Goal: Navigation & Orientation: Find specific page/section

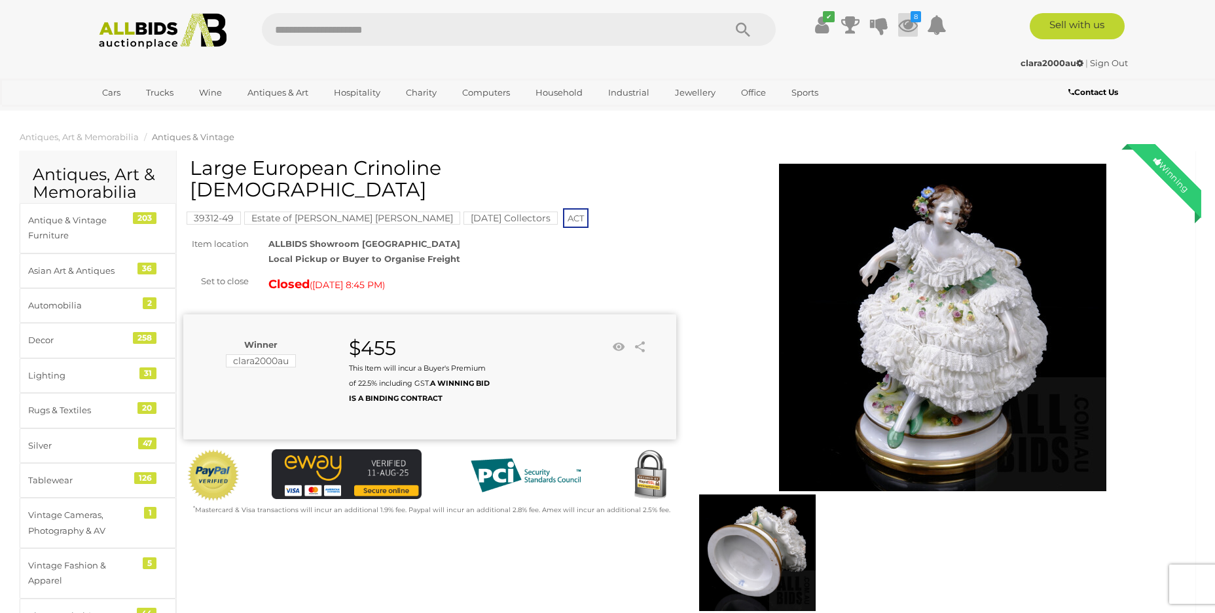
click at [910, 26] on icon at bounding box center [908, 25] width 20 height 24
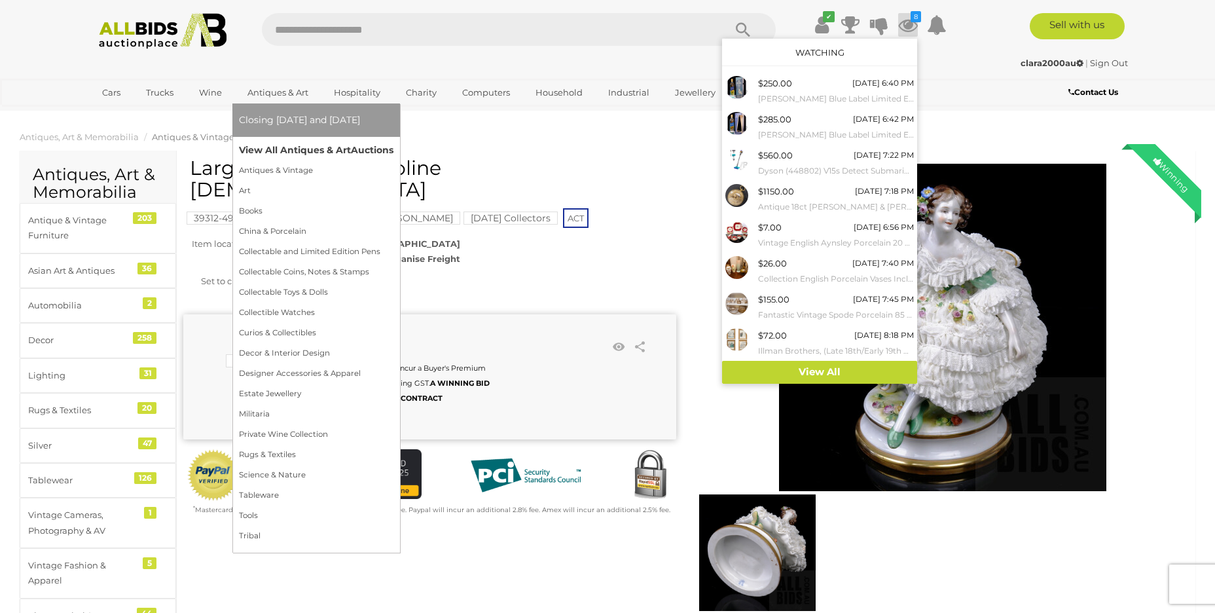
click at [301, 151] on link "View All Antiques & Art Auctions" at bounding box center [316, 150] width 154 height 20
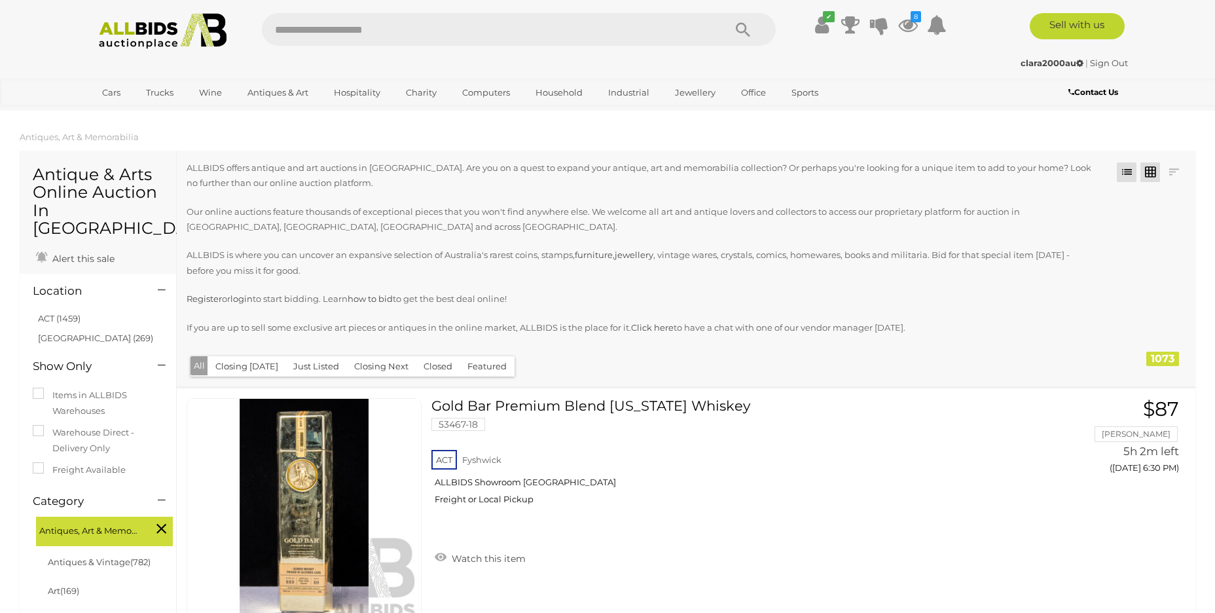
click at [1147, 169] on link at bounding box center [1150, 172] width 20 height 20
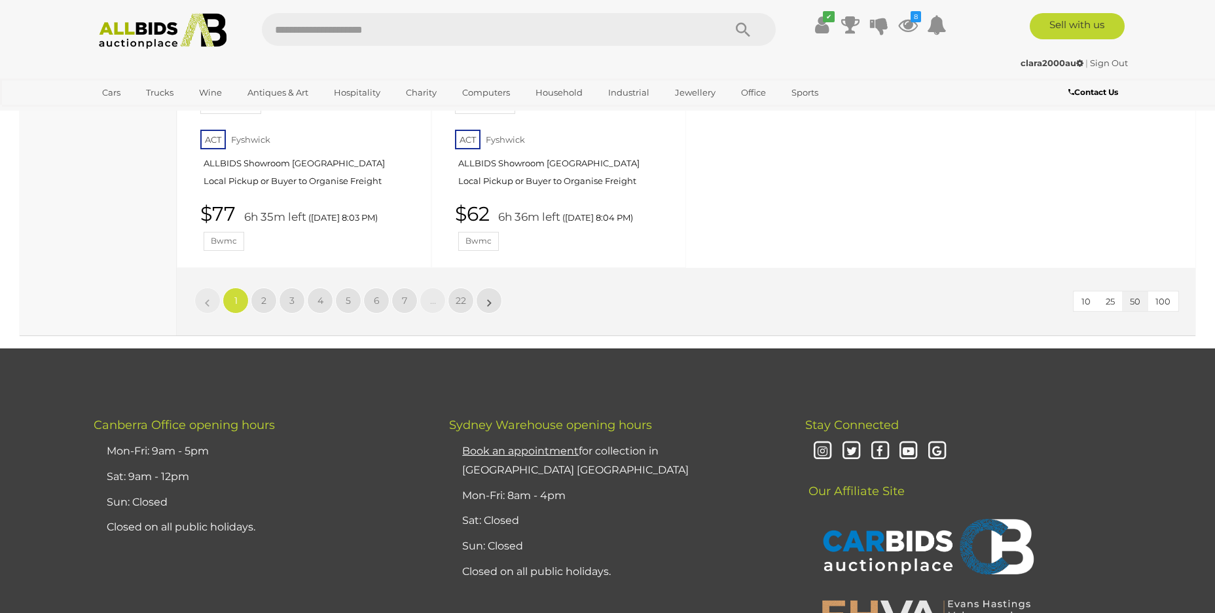
scroll to position [5794, 0]
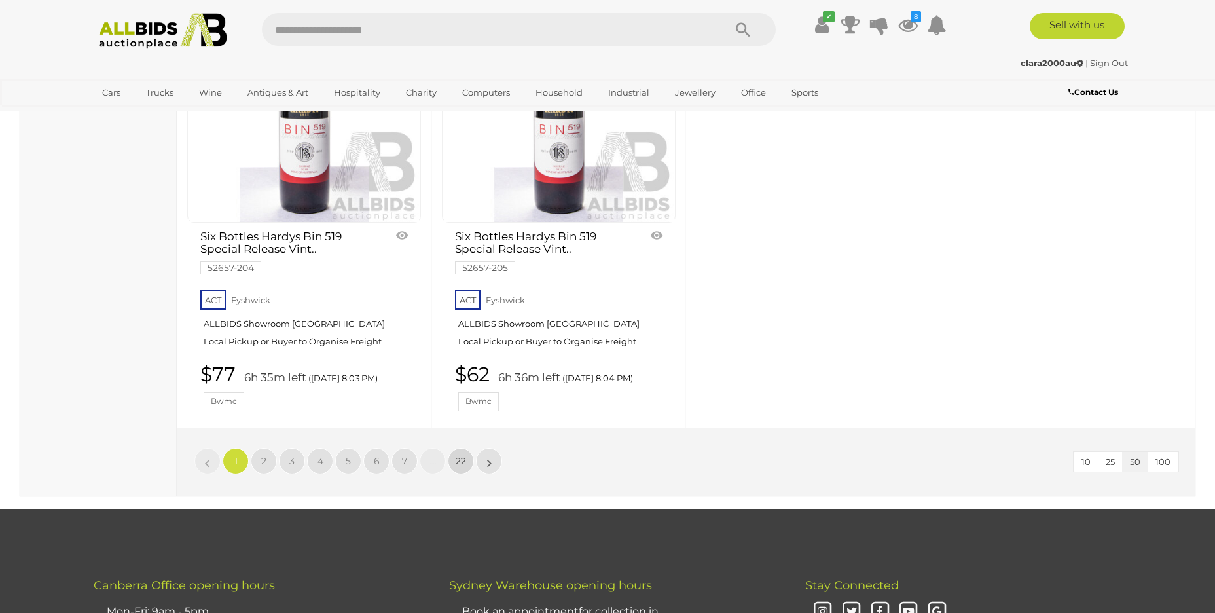
click at [466, 448] on link "22" at bounding box center [461, 461] width 26 height 26
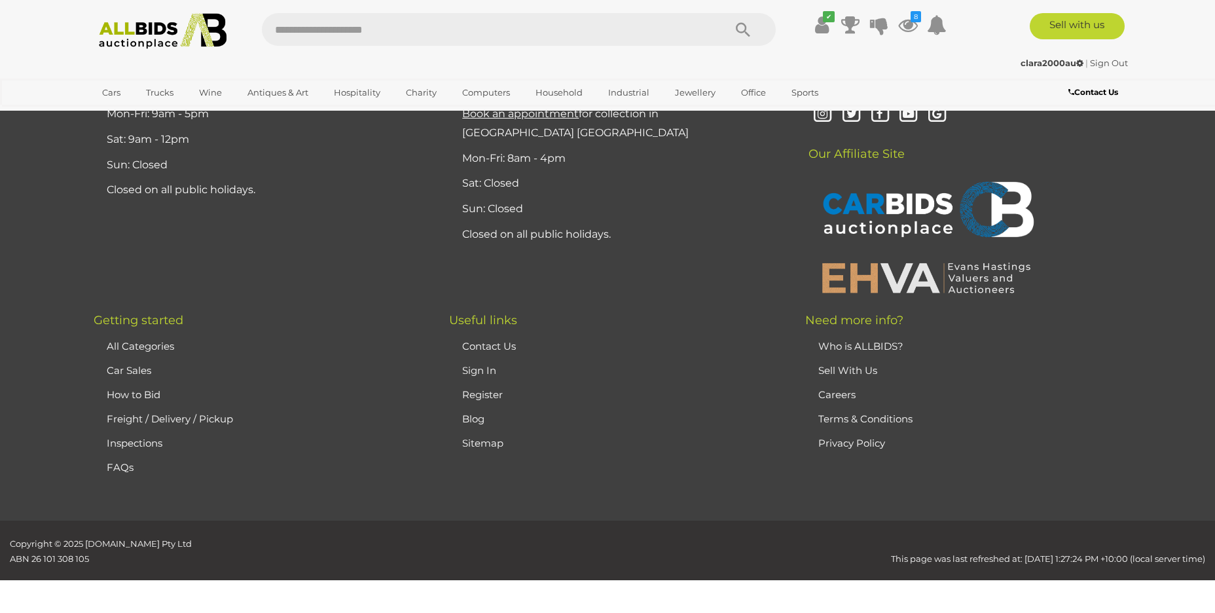
scroll to position [255, 0]
